Goal: Task Accomplishment & Management: Use online tool/utility

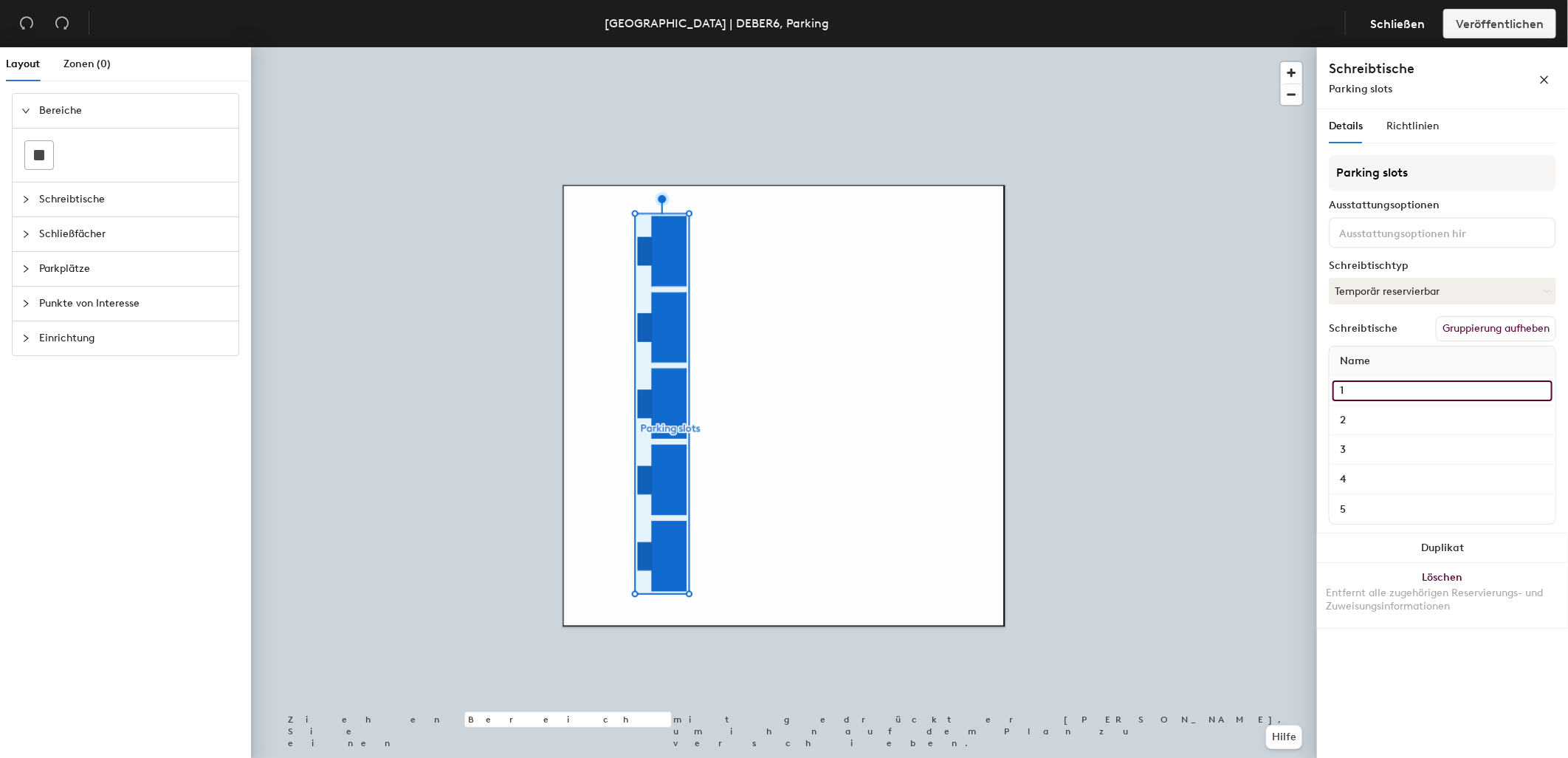
click at [1415, 387] on input "1" at bounding box center [1442, 390] width 220 height 21
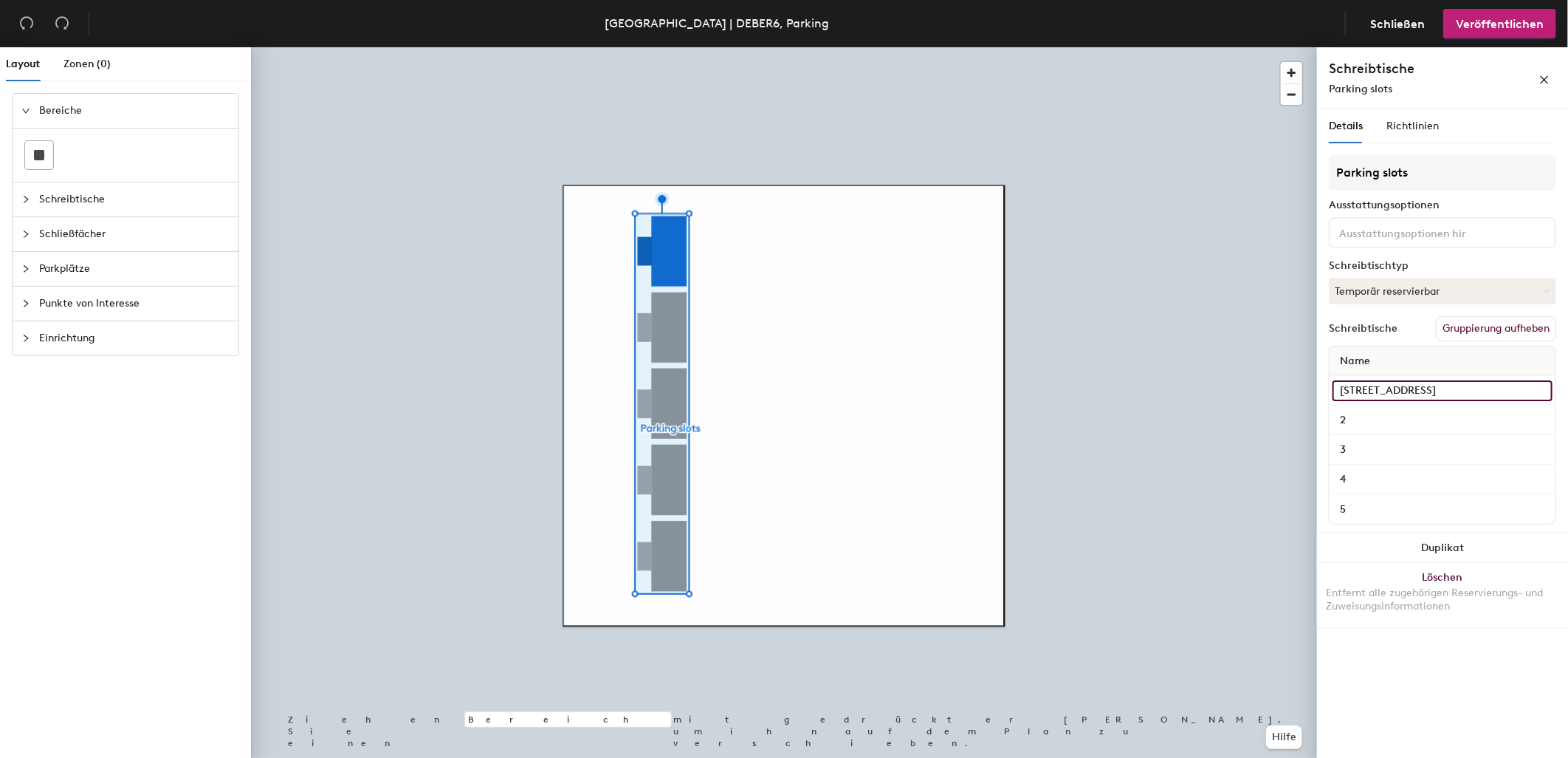
type input "[STREET_ADDRESS]"
click at [1411, 405] on div "2" at bounding box center [1442, 420] width 226 height 30
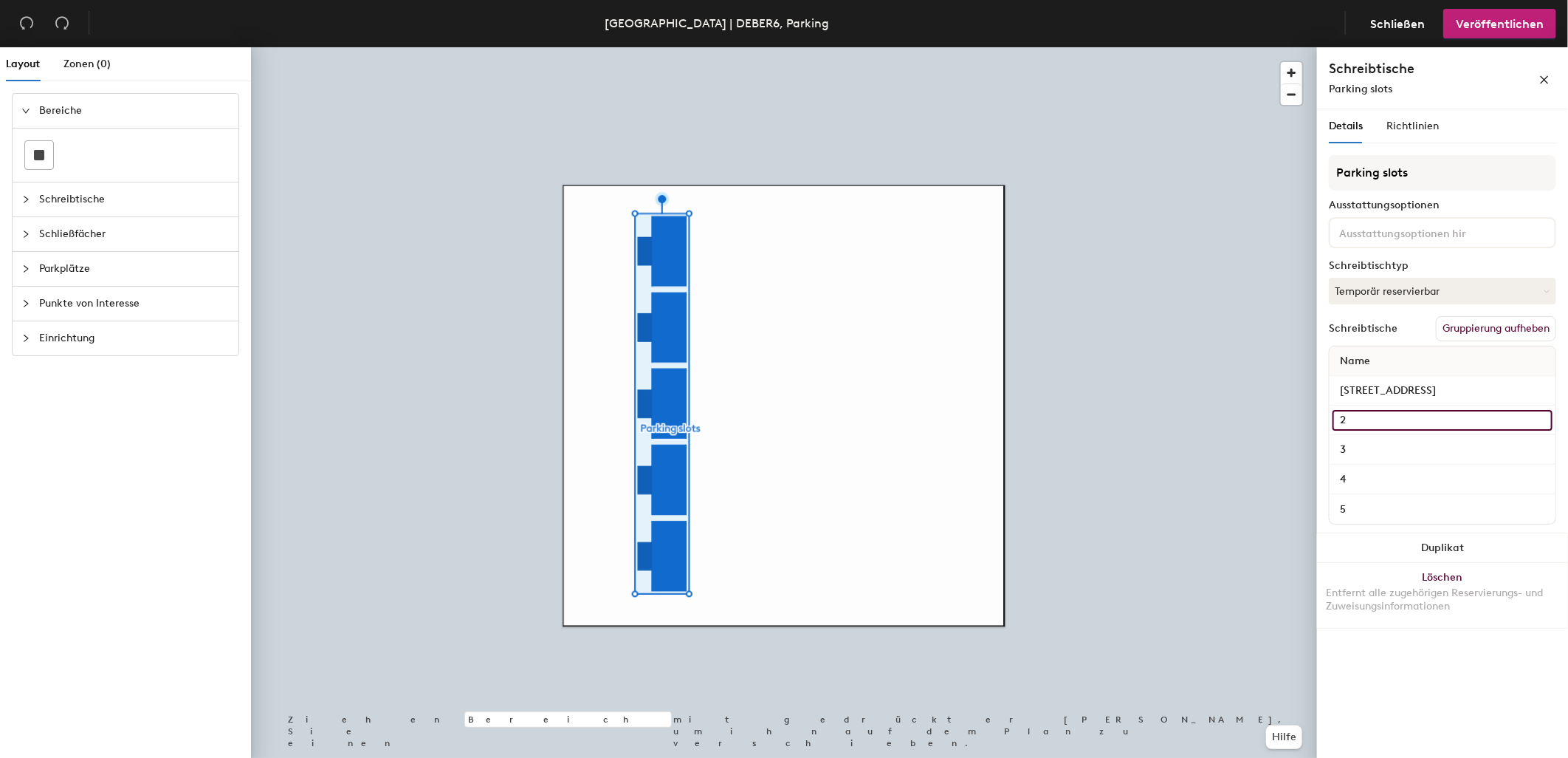
click at [1411, 419] on input "2" at bounding box center [1442, 420] width 220 height 21
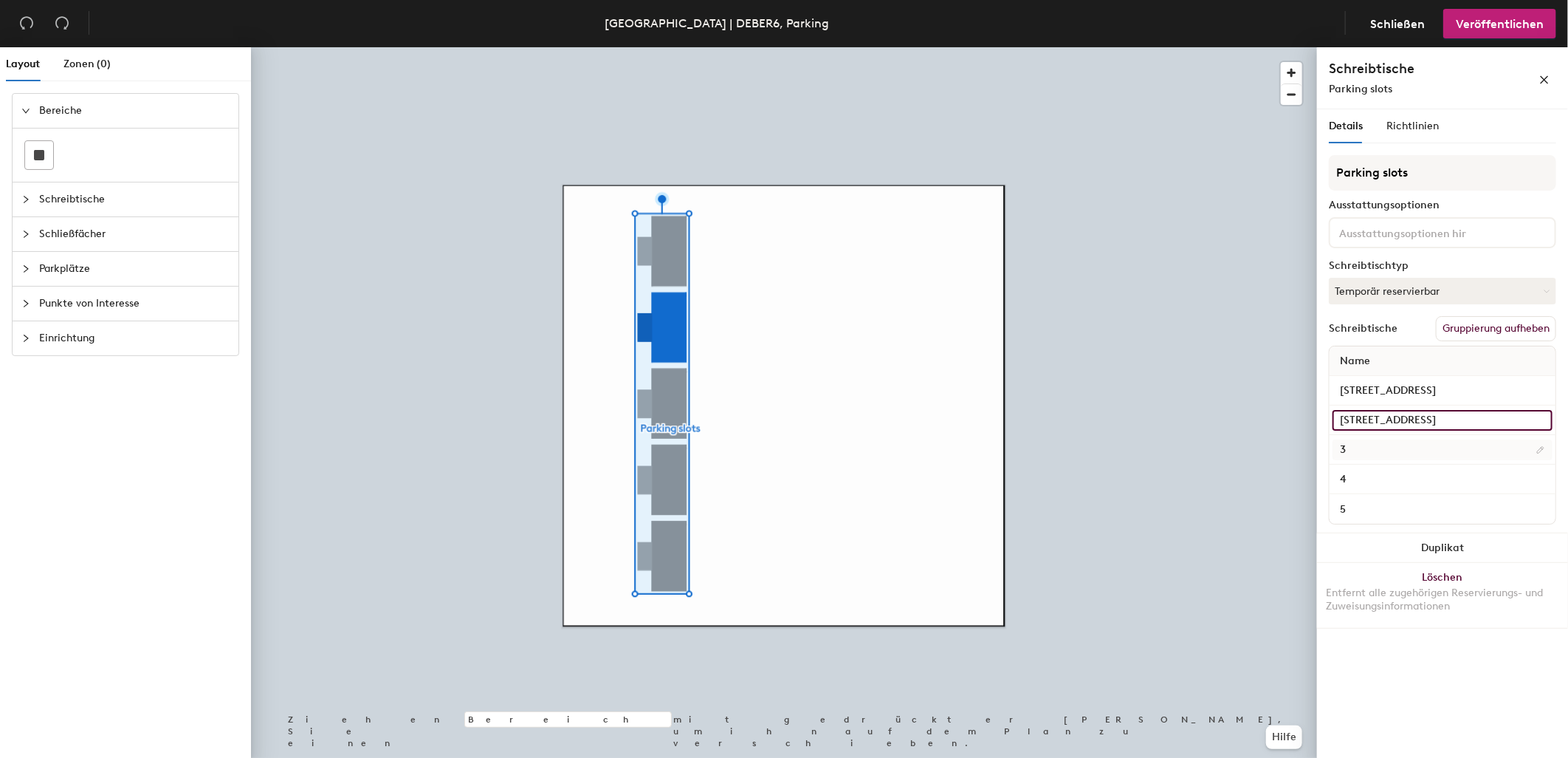
type input "[STREET_ADDRESS]"
click at [1421, 445] on input "3" at bounding box center [1442, 450] width 220 height 21
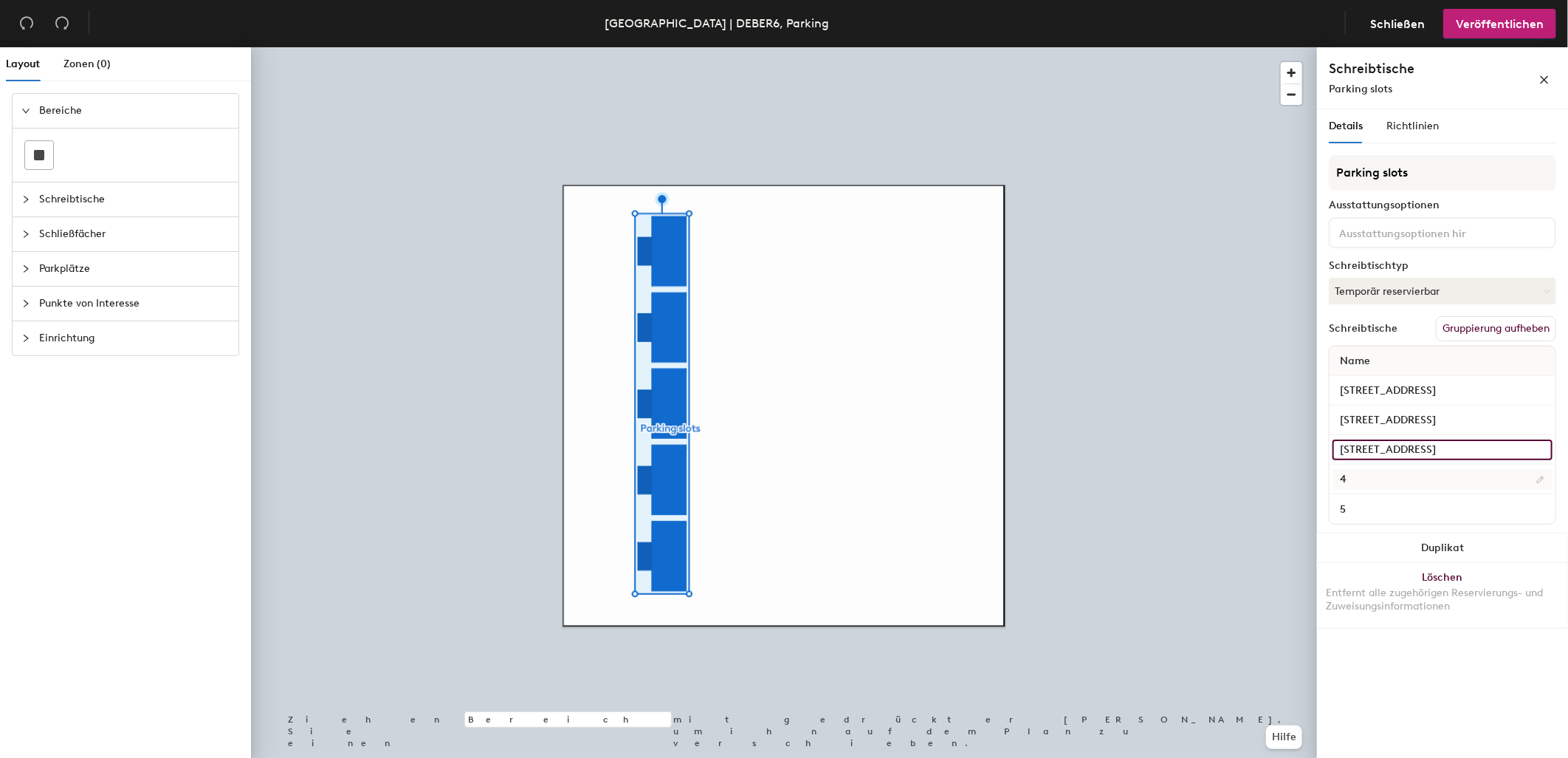
type input "[STREET_ADDRESS]"
click at [1423, 474] on input "4" at bounding box center [1442, 479] width 220 height 21
type input "[STREET_ADDRESS]"
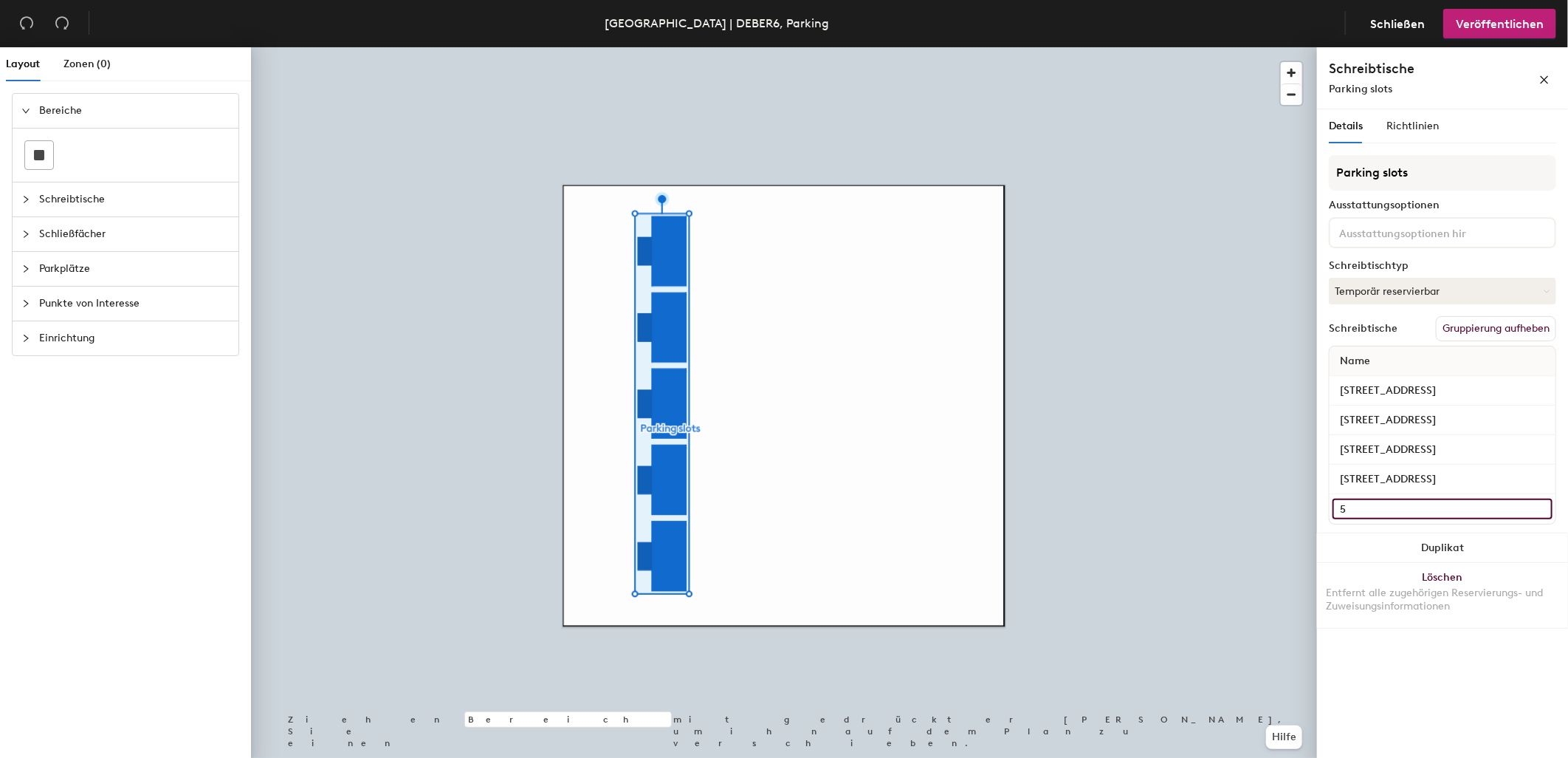
click at [1418, 499] on input "5" at bounding box center [1442, 509] width 220 height 21
type input "[STREET_ADDRESS]"
click at [1450, 170] on input "Parking slots" at bounding box center [1442, 173] width 227 height 36
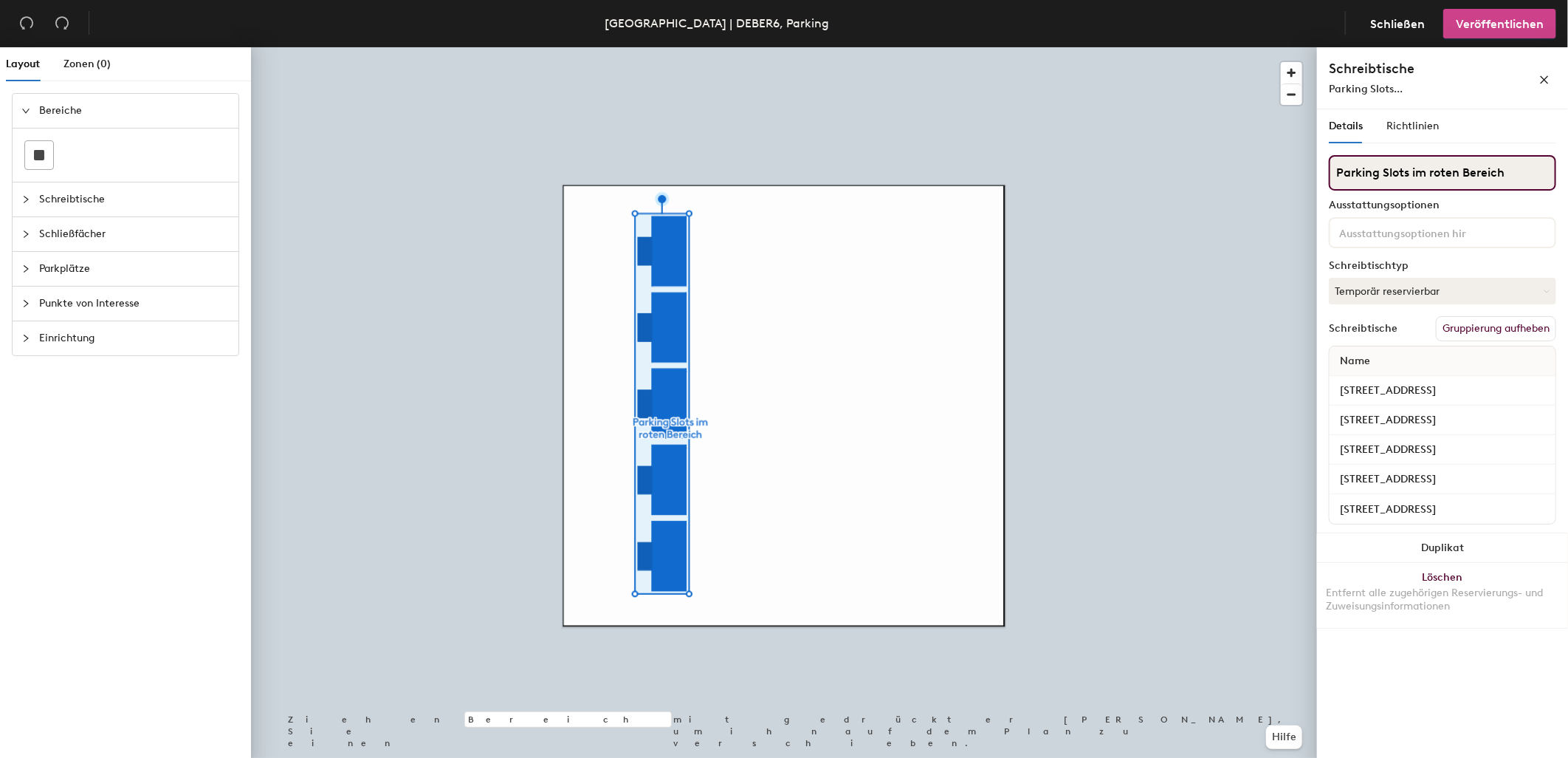
type input "Parking Slots im roten Bereich"
click at [1489, 35] on button "Veröffentlichen" at bounding box center [1500, 24] width 113 height 30
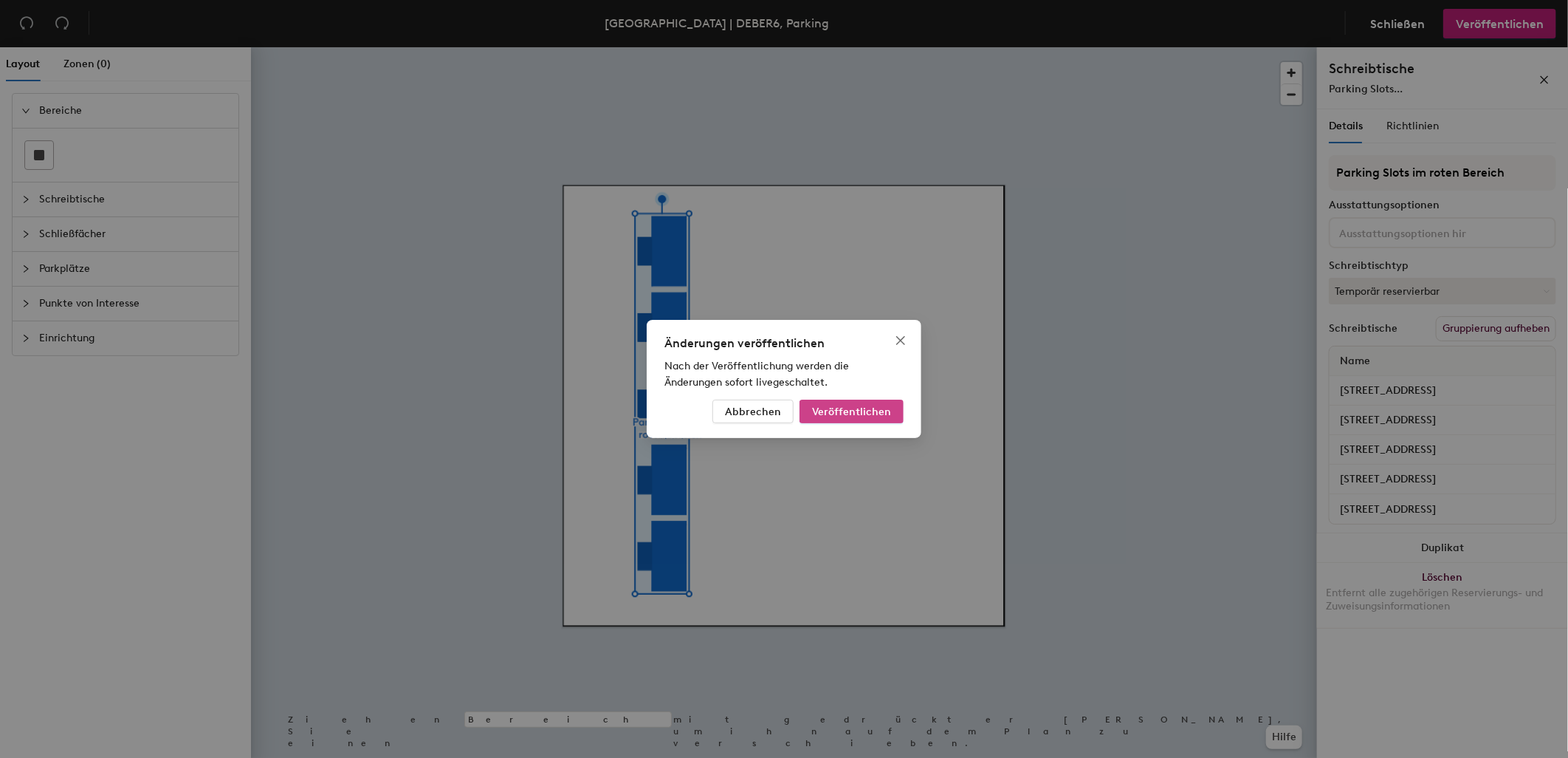
click at [898, 411] on button "Veröffentlichen" at bounding box center [852, 411] width 104 height 24
